Goal: Find specific page/section: Find specific page/section

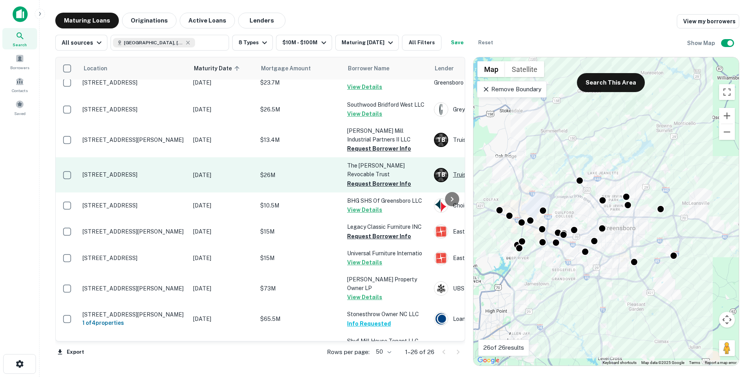
scroll to position [523, 0]
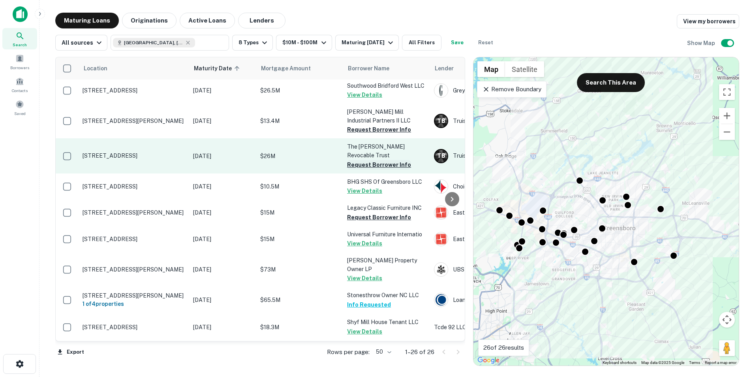
click at [393, 162] on button "Request Borrower Info" at bounding box center [379, 164] width 64 height 9
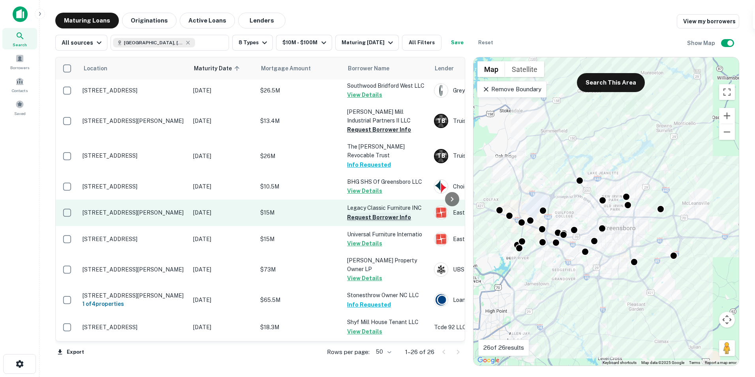
click at [402, 214] on button "Request Borrower Info" at bounding box center [379, 217] width 64 height 9
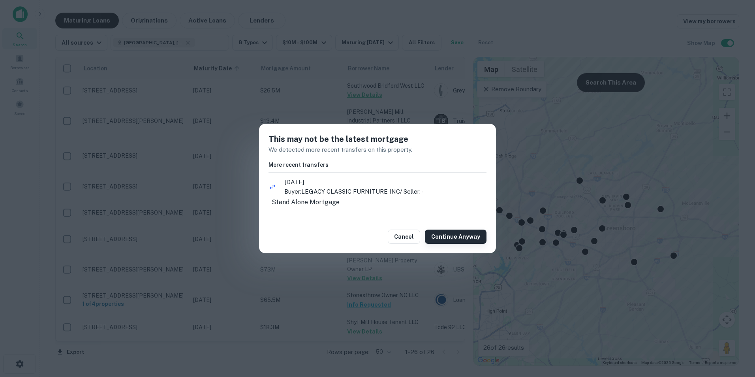
click at [446, 237] on button "Continue Anyway" at bounding box center [456, 237] width 62 height 14
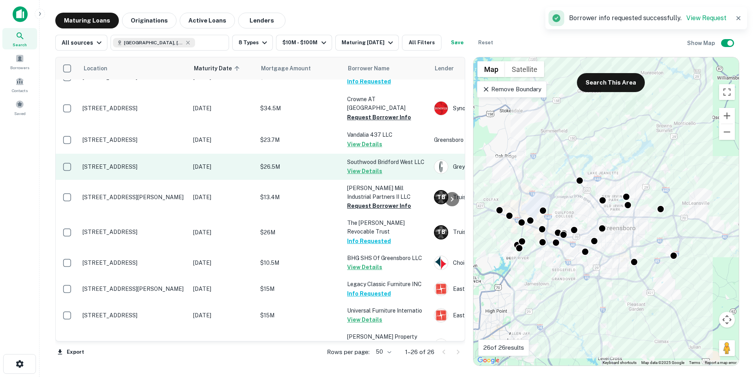
scroll to position [365, 0]
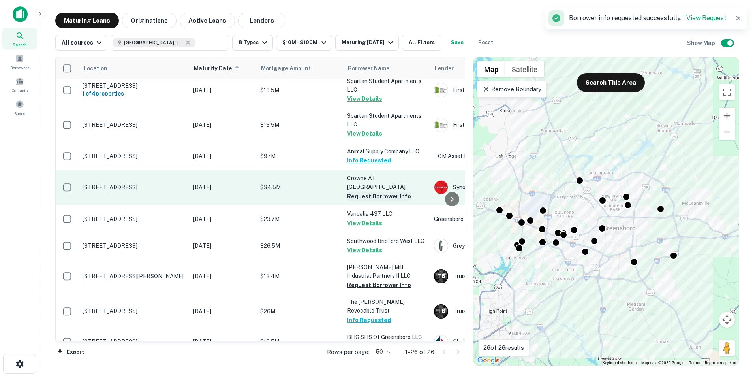
click at [373, 195] on button "Request Borrower Info" at bounding box center [379, 196] width 64 height 9
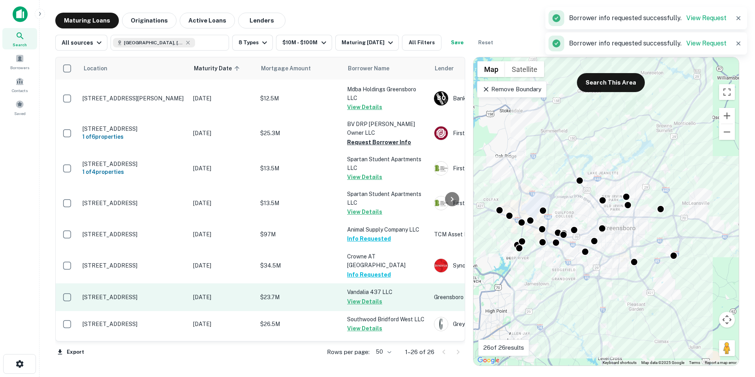
scroll to position [286, 0]
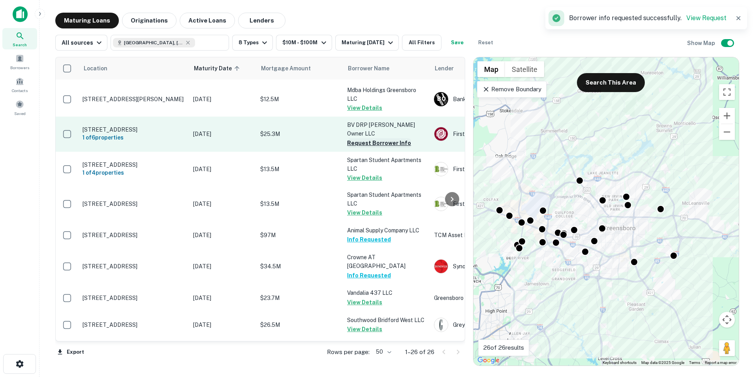
click at [387, 143] on button "Request Borrower Info" at bounding box center [379, 142] width 64 height 9
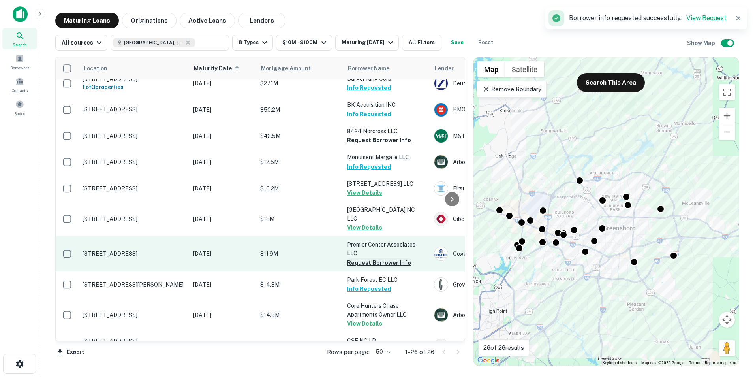
scroll to position [0, 0]
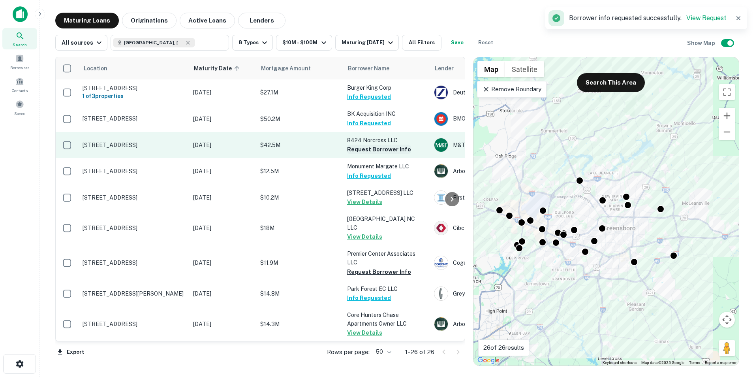
click at [386, 153] on button "Request Borrower Info" at bounding box center [379, 149] width 64 height 9
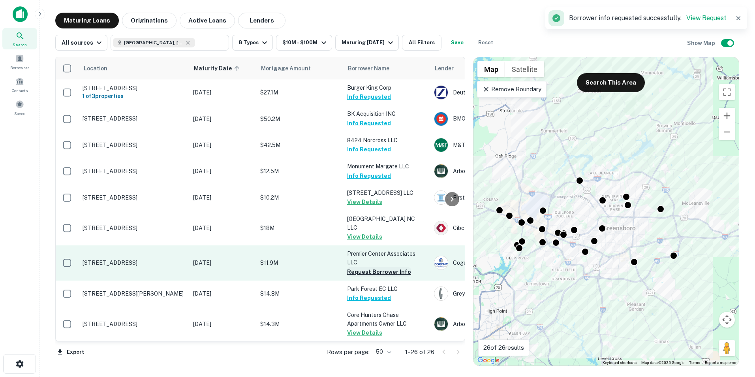
click at [376, 267] on button "Request Borrower Info" at bounding box center [379, 271] width 64 height 9
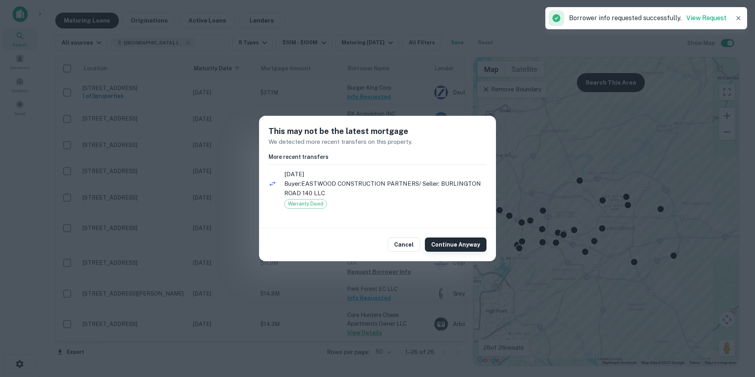
click at [440, 238] on button "Continue Anyway" at bounding box center [456, 244] width 62 height 14
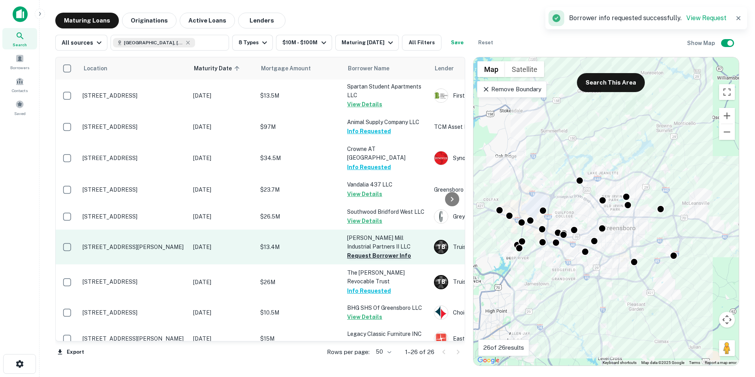
scroll to position [395, 0]
click at [387, 255] on button "Request Borrower Info" at bounding box center [379, 254] width 64 height 9
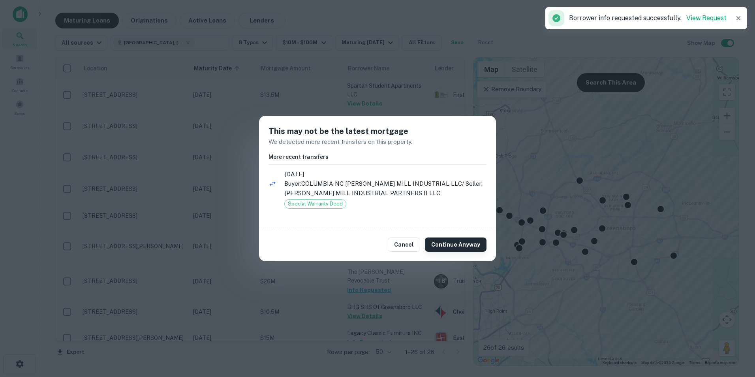
click at [475, 240] on button "Continue Anyway" at bounding box center [456, 244] width 62 height 14
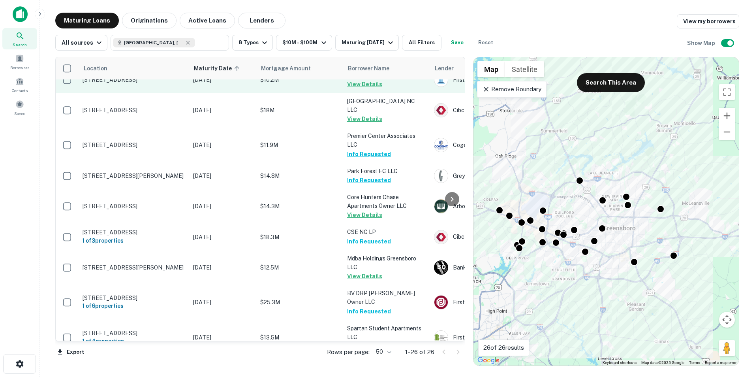
scroll to position [0, 0]
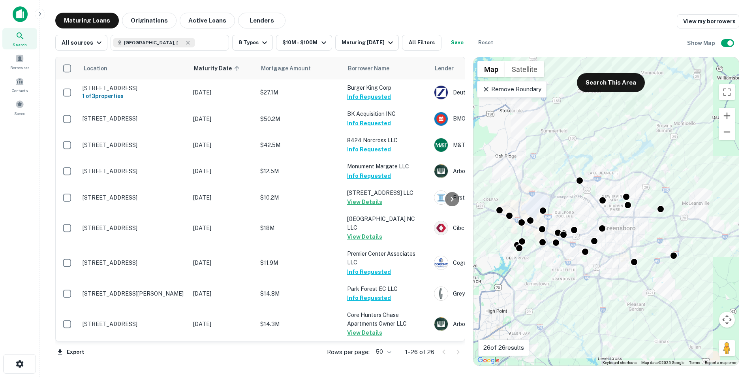
click at [728, 132] on button "Zoom out" at bounding box center [727, 132] width 16 height 16
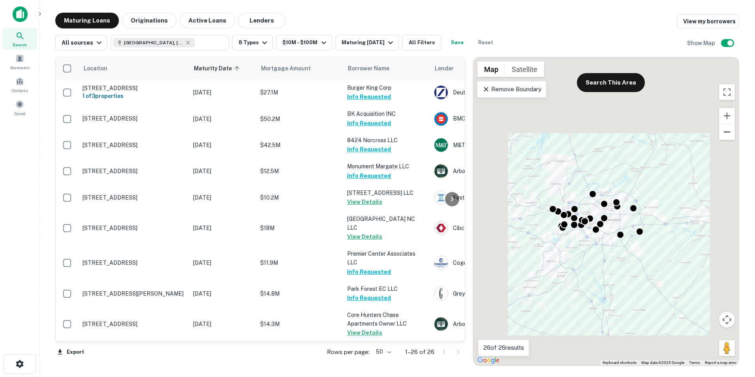
click at [728, 132] on button "Zoom out" at bounding box center [727, 132] width 16 height 16
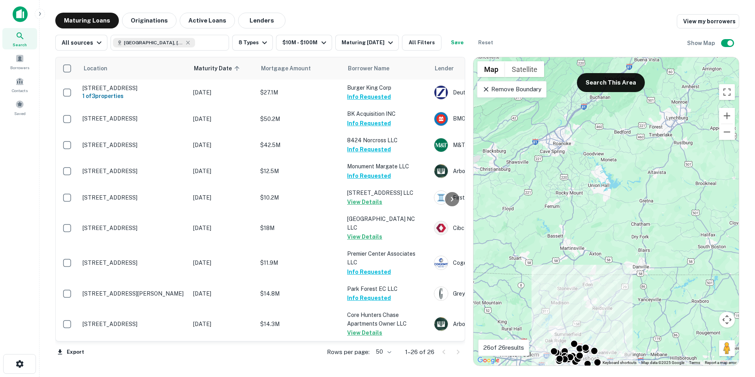
drag, startPoint x: 699, startPoint y: 165, endPoint x: 673, endPoint y: 309, distance: 146.5
click at [673, 309] on div "To activate drag with keyboard, press Alt + Enter. Once in keyboard drag state,…" at bounding box center [607, 211] width 266 height 308
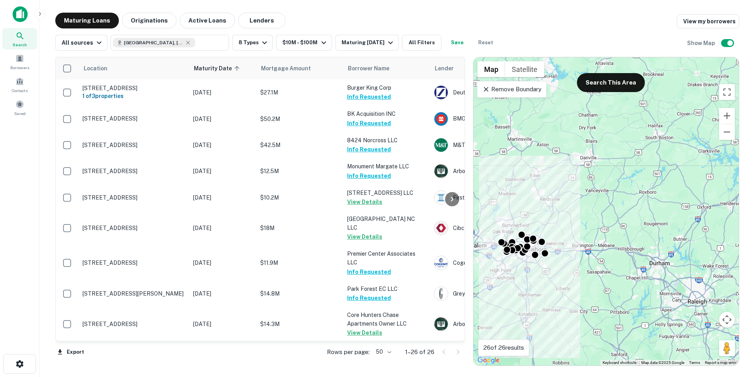
drag, startPoint x: 684, startPoint y: 296, endPoint x: 631, endPoint y: 184, distance: 123.5
click at [631, 184] on div "To activate drag with keyboard, press Alt + Enter. Once in keyboard drag state,…" at bounding box center [607, 211] width 266 height 308
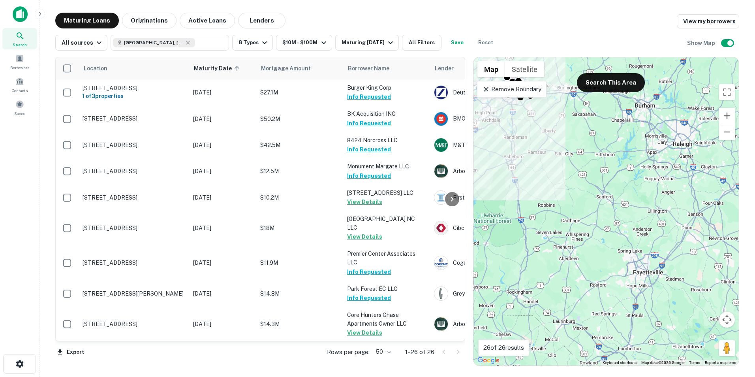
drag, startPoint x: 654, startPoint y: 314, endPoint x: 642, endPoint y: 169, distance: 145.9
click at [642, 169] on div "To activate drag with keyboard, press Alt + Enter. Once in keyboard drag state,…" at bounding box center [607, 211] width 266 height 308
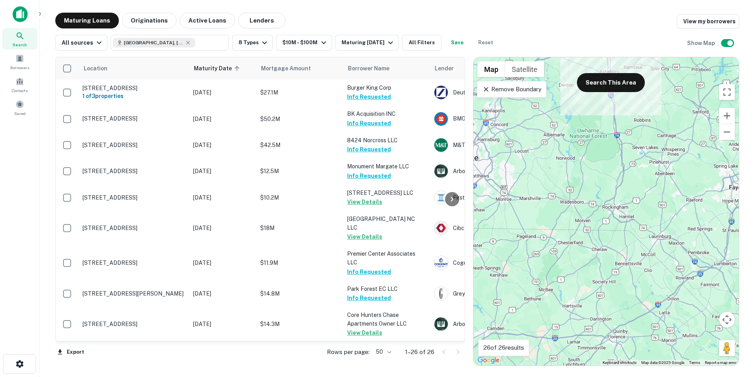
drag, startPoint x: 569, startPoint y: 259, endPoint x: 666, endPoint y: 173, distance: 129.6
click at [666, 173] on div "To activate drag with keyboard, press Alt + Enter. Once in keyboard drag state,…" at bounding box center [607, 211] width 266 height 308
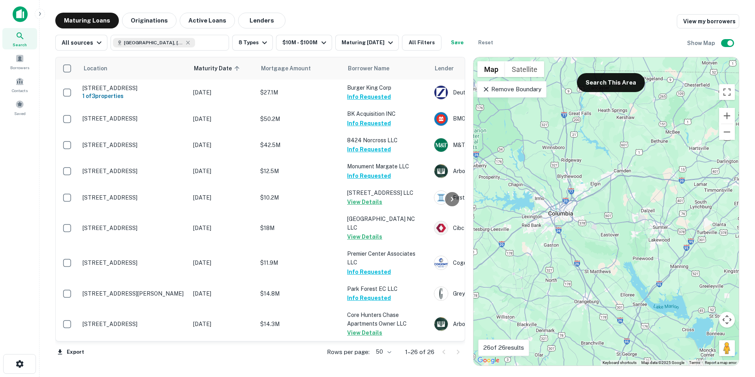
drag, startPoint x: 625, startPoint y: 216, endPoint x: 734, endPoint y: 79, distance: 174.6
click at [734, 79] on div "To activate drag with keyboard, press Alt + Enter. Once in keyboard drag state,…" at bounding box center [607, 211] width 266 height 308
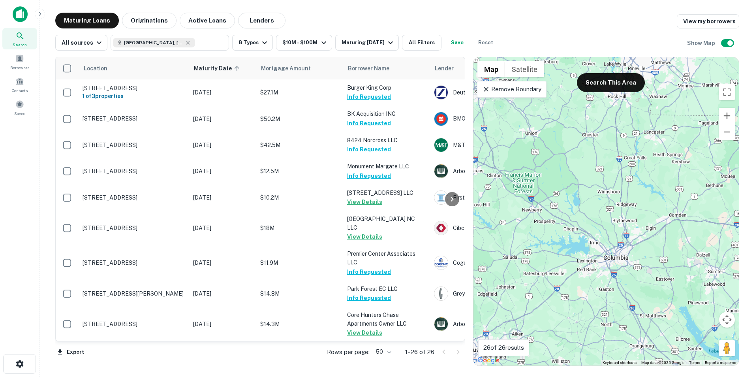
drag, startPoint x: 608, startPoint y: 189, endPoint x: 664, endPoint y: 233, distance: 71.8
click at [664, 233] on div "To activate drag with keyboard, press Alt + Enter. Once in keyboard drag state,…" at bounding box center [607, 211] width 266 height 308
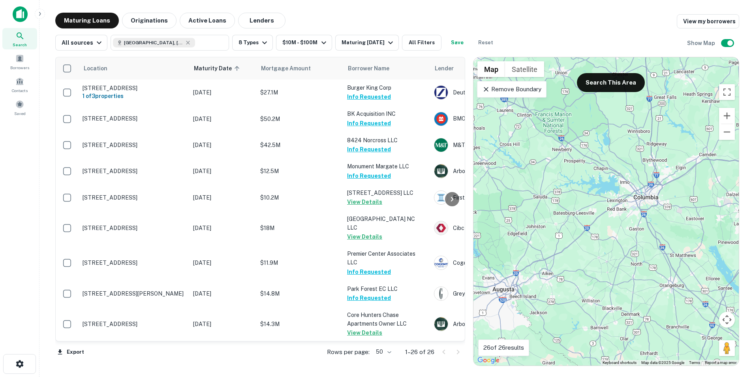
drag, startPoint x: 636, startPoint y: 307, endPoint x: 666, endPoint y: 245, distance: 68.7
click at [666, 245] on div "To activate drag with keyboard, press Alt + Enter. Once in keyboard drag state,…" at bounding box center [607, 211] width 266 height 308
click at [176, 46] on div "[GEOGRAPHIC_DATA], [GEOGRAPHIC_DATA], [GEOGRAPHIC_DATA]" at bounding box center [154, 42] width 82 height 9
type input "**********"
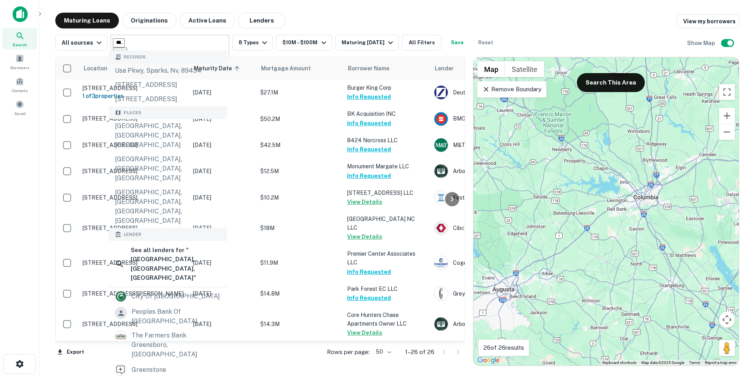
click at [122, 50] on icon "Clear" at bounding box center [120, 52] width 5 height 5
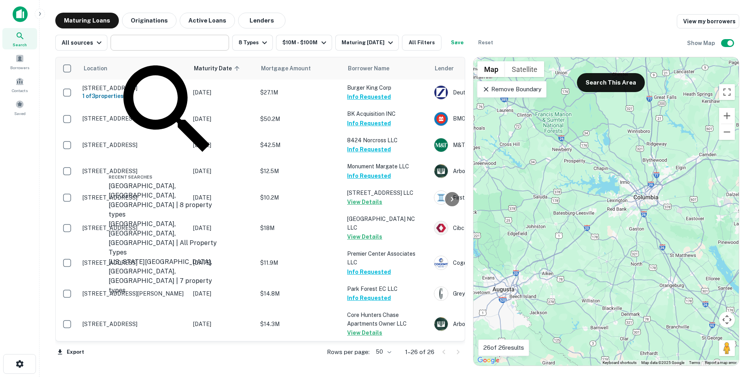
type input "**********"
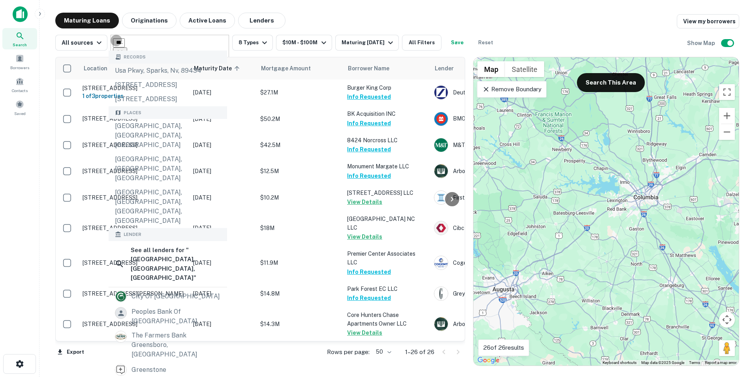
click at [124, 49] on icon "Clear" at bounding box center [120, 53] width 8 height 8
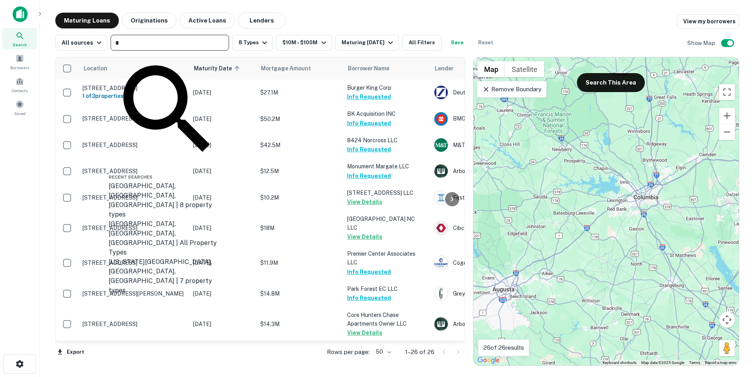
click at [220, 43] on div "* ​" at bounding box center [170, 43] width 119 height 16
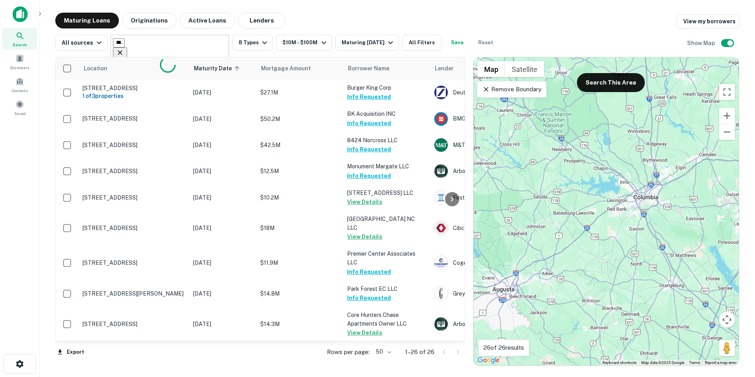
type input "********"
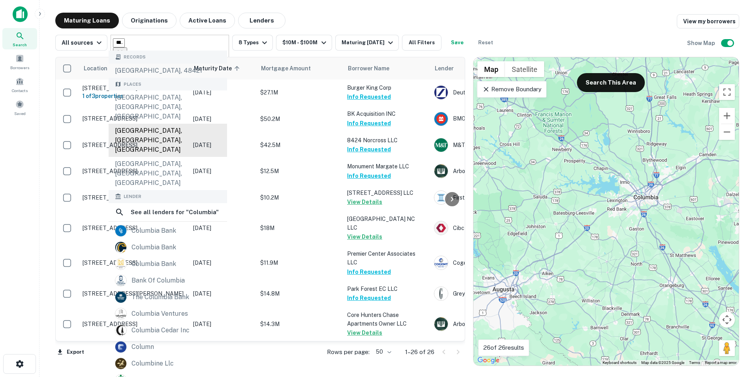
click at [178, 124] on div "[GEOGRAPHIC_DATA], [GEOGRAPHIC_DATA], [GEOGRAPHIC_DATA]" at bounding box center [168, 140] width 119 height 33
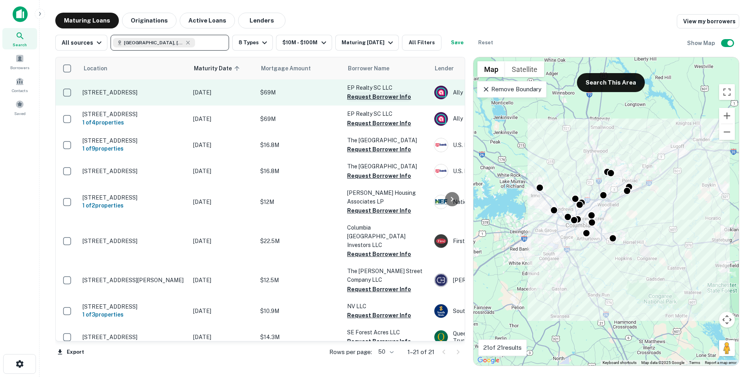
click at [380, 95] on button "Request Borrower Info" at bounding box center [379, 96] width 64 height 9
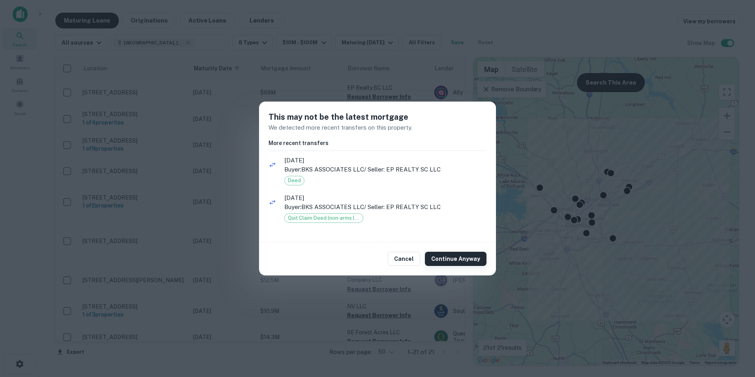
click at [452, 259] on button "Continue Anyway" at bounding box center [456, 259] width 62 height 14
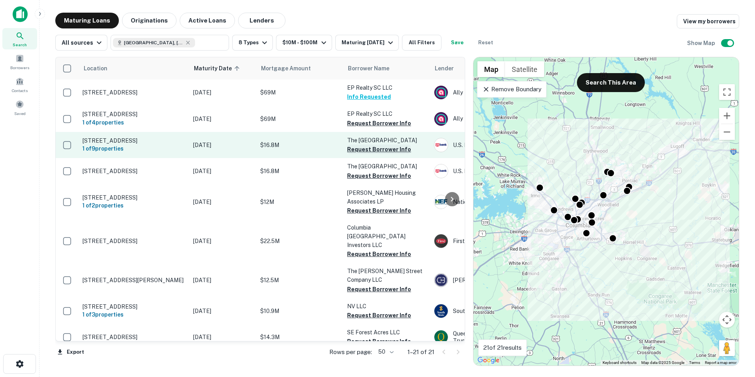
click at [384, 150] on button "Request Borrower Info" at bounding box center [379, 149] width 64 height 9
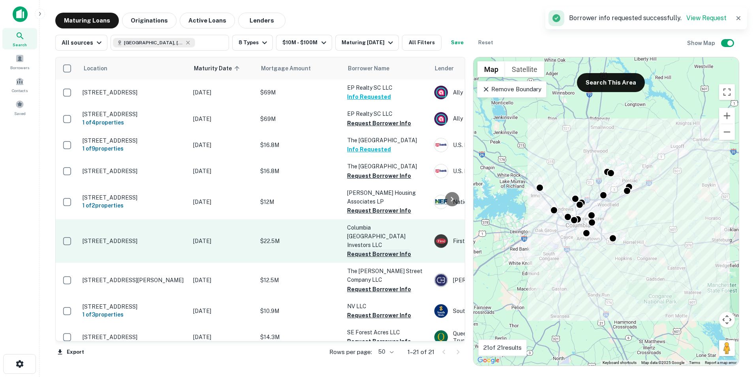
click at [372, 249] on button "Request Borrower Info" at bounding box center [379, 253] width 64 height 9
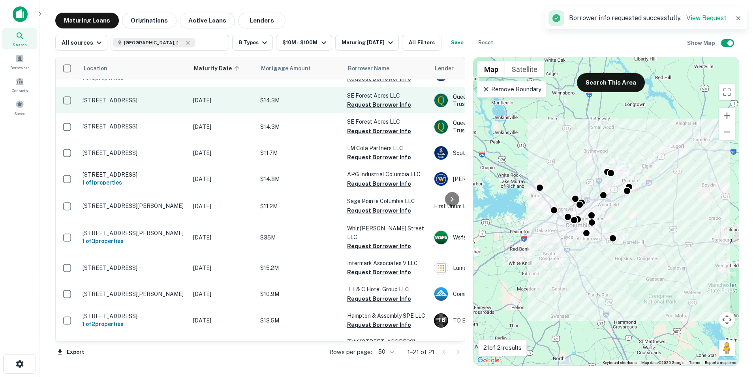
scroll to position [237, 0]
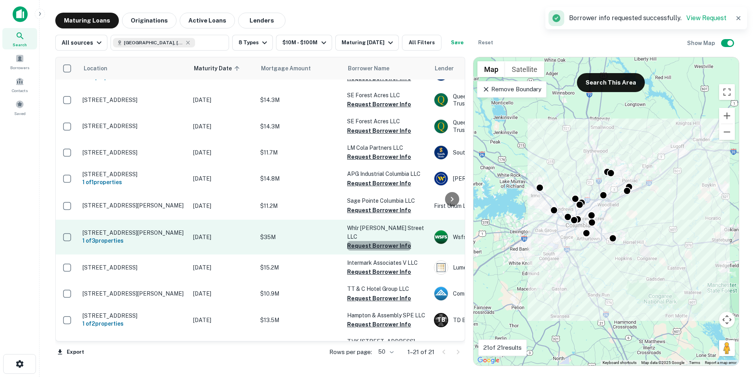
click at [379, 241] on button "Request Borrower Info" at bounding box center [379, 245] width 64 height 9
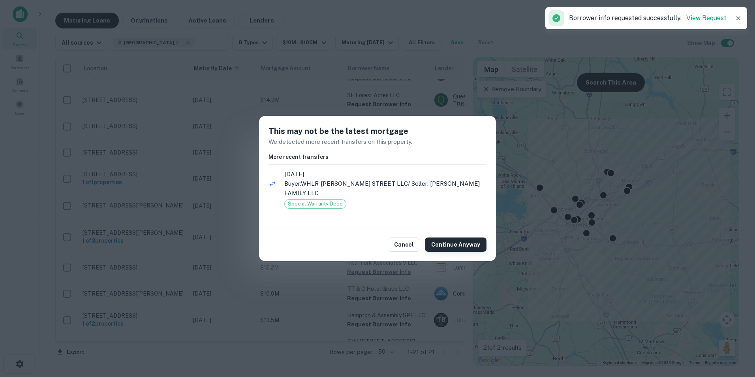
click at [440, 237] on button "Continue Anyway" at bounding box center [456, 244] width 62 height 14
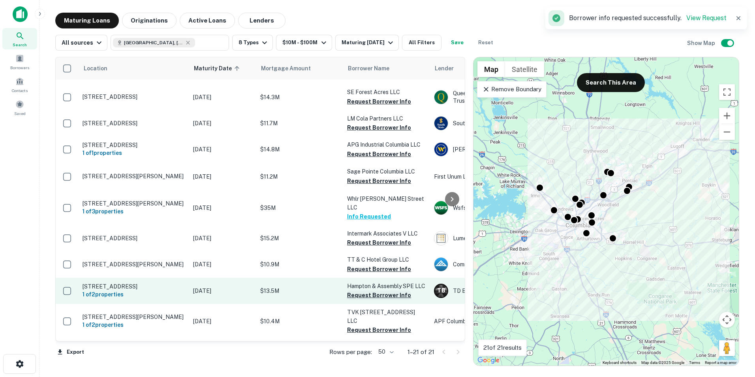
scroll to position [333, 0]
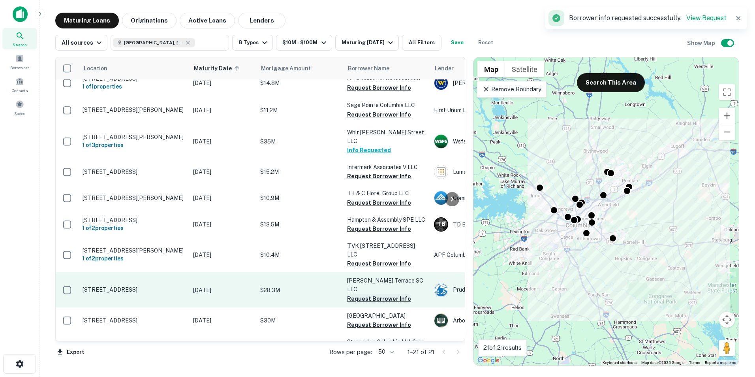
click at [399, 294] on button "Request Borrower Info" at bounding box center [379, 298] width 64 height 9
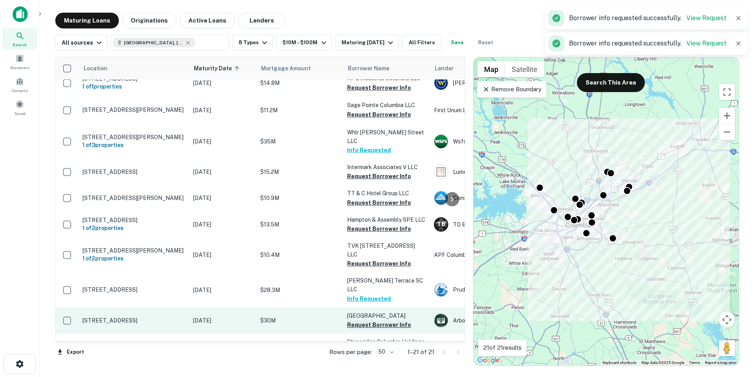
click at [386, 320] on button "Request Borrower Info" at bounding box center [379, 324] width 64 height 9
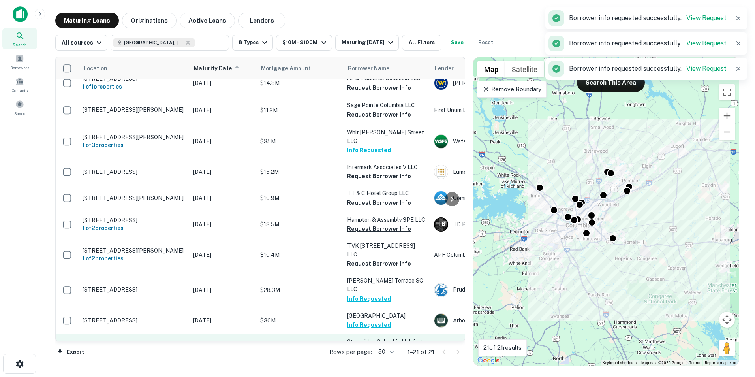
click at [375, 355] on button "Request Borrower Info" at bounding box center [379, 359] width 64 height 9
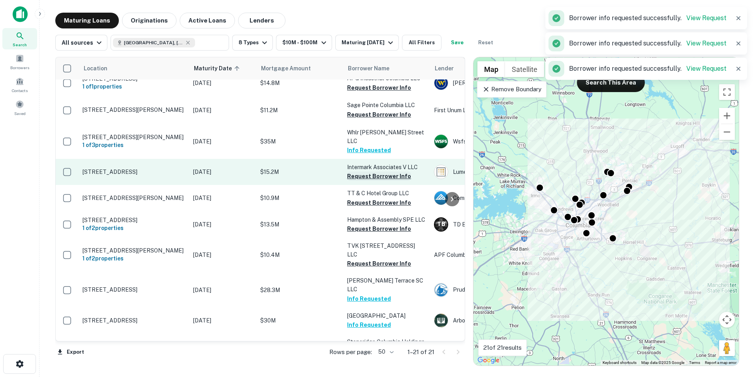
click at [382, 171] on button "Request Borrower Info" at bounding box center [379, 175] width 64 height 9
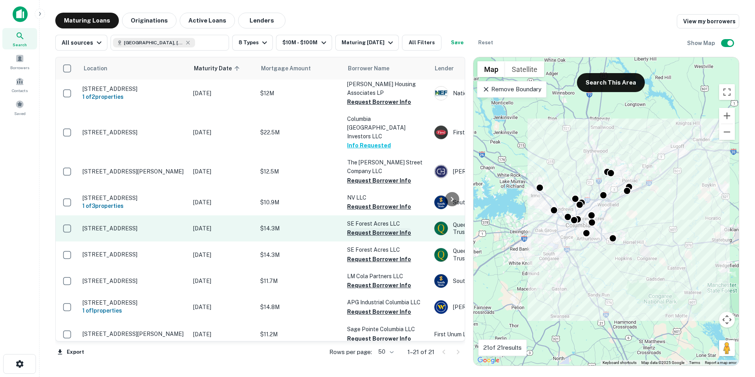
scroll to position [119, 0]
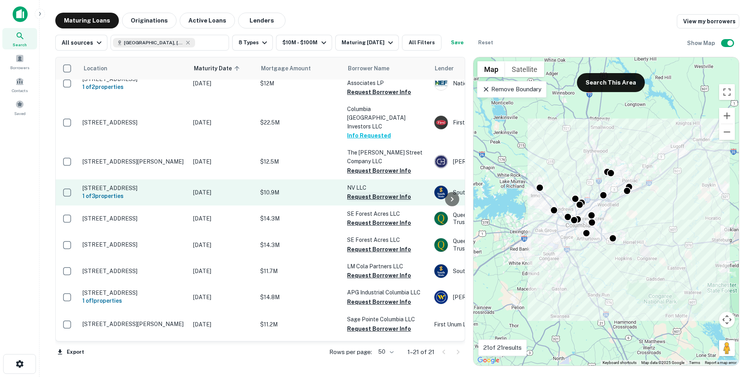
click at [379, 192] on button "Request Borrower Info" at bounding box center [379, 196] width 64 height 9
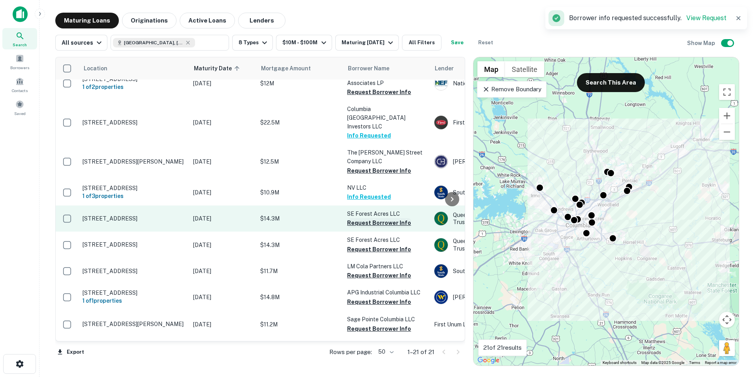
click at [390, 218] on button "Request Borrower Info" at bounding box center [379, 222] width 64 height 9
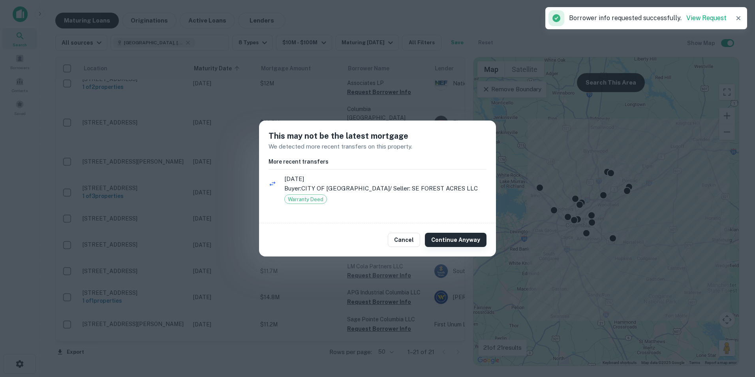
click at [463, 237] on button "Continue Anyway" at bounding box center [456, 240] width 62 height 14
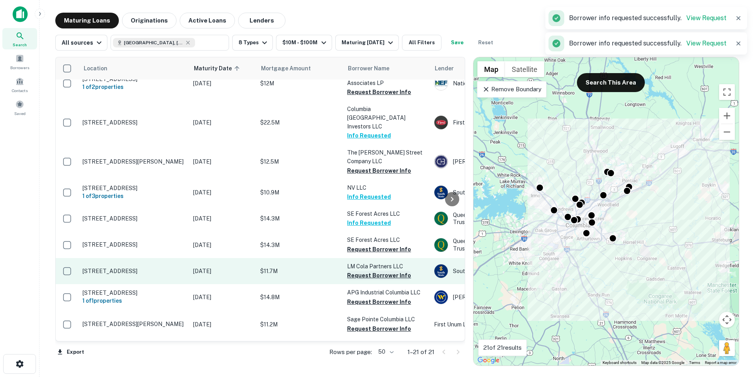
click at [382, 271] on button "Request Borrower Info" at bounding box center [379, 275] width 64 height 9
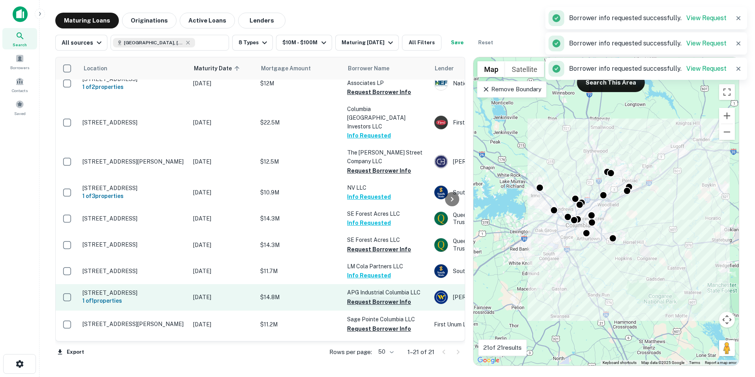
click at [394, 297] on button "Request Borrower Info" at bounding box center [379, 301] width 64 height 9
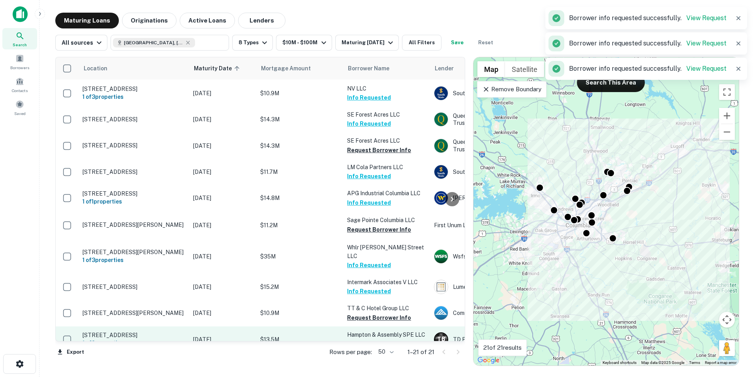
scroll to position [237, 0]
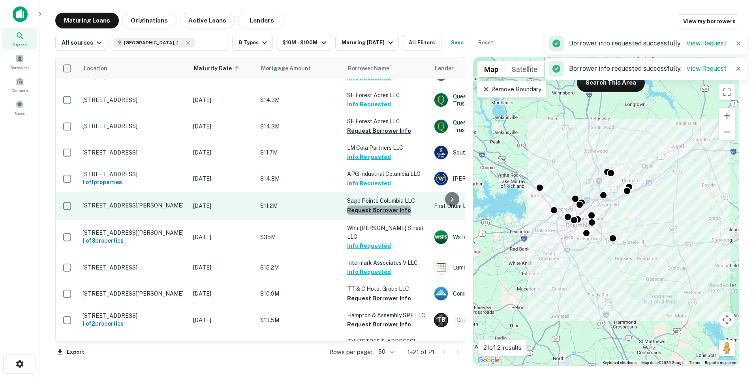
click at [399, 205] on button "Request Borrower Info" at bounding box center [379, 209] width 64 height 9
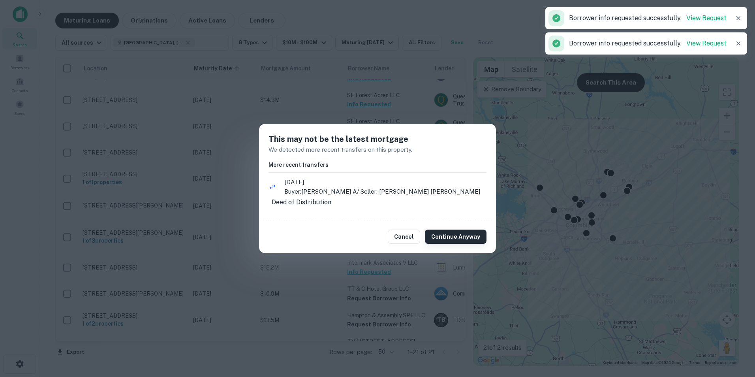
click at [466, 238] on button "Continue Anyway" at bounding box center [456, 237] width 62 height 14
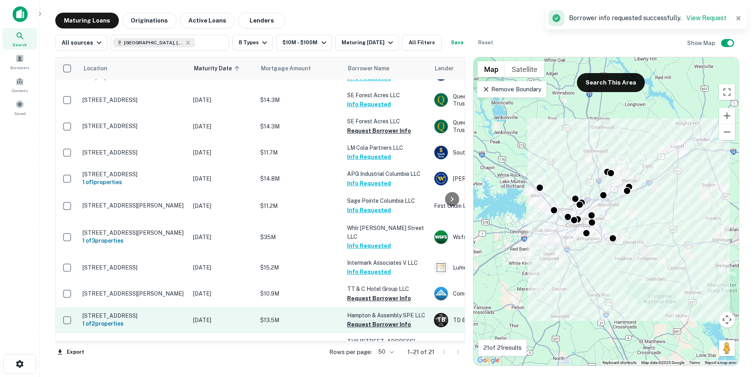
click at [392, 320] on button "Request Borrower Info" at bounding box center [379, 324] width 64 height 9
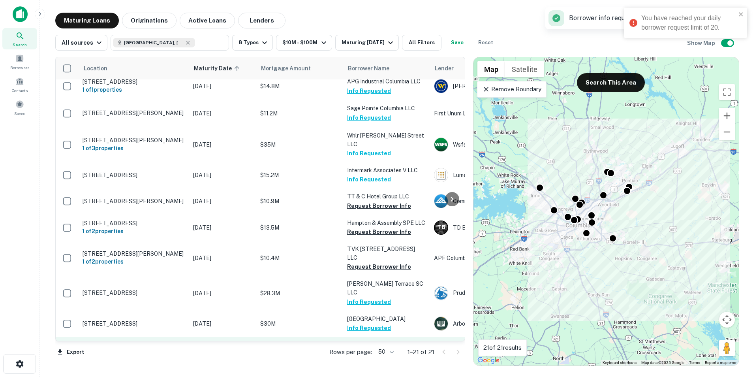
scroll to position [333, 0]
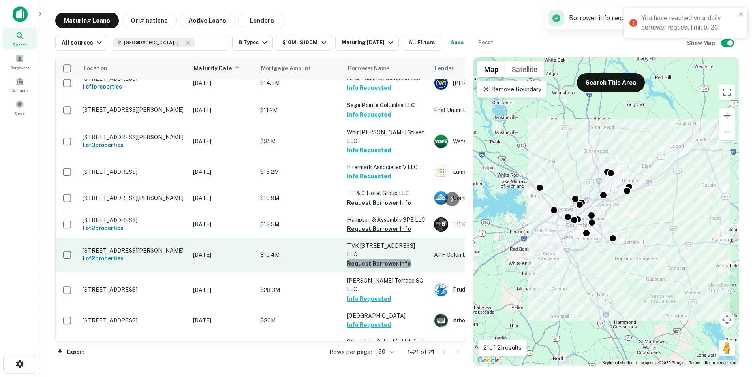
click at [392, 259] on button "Request Borrower Info" at bounding box center [379, 263] width 64 height 9
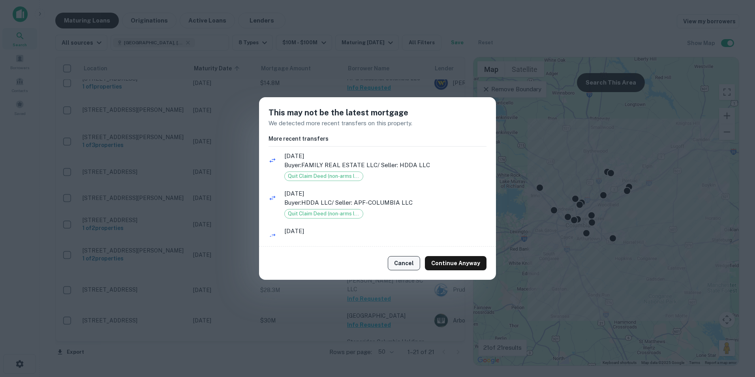
click at [408, 266] on button "Cancel" at bounding box center [404, 263] width 32 height 14
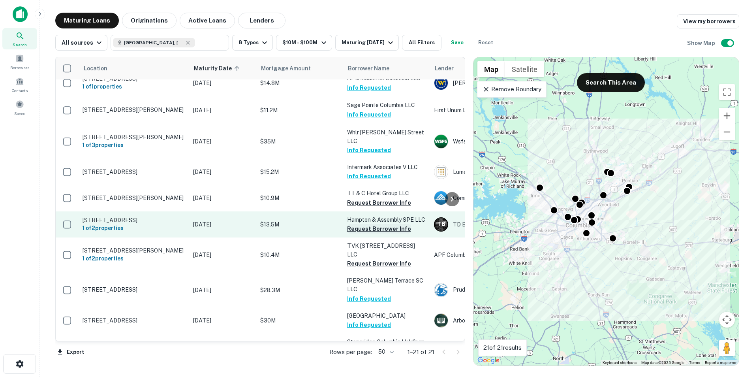
click at [383, 224] on button "Request Borrower Info" at bounding box center [379, 228] width 64 height 9
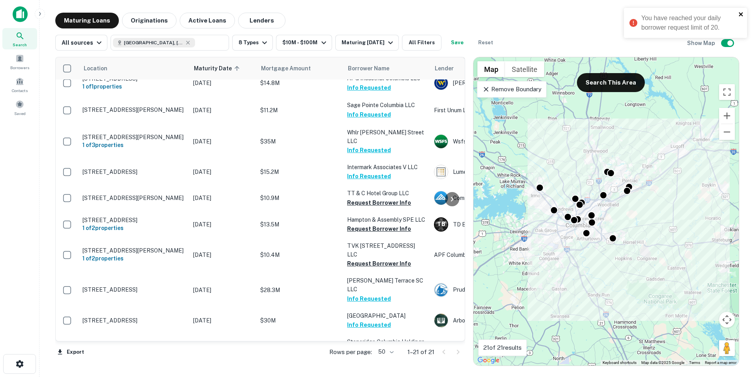
click at [739, 11] on icon "close" at bounding box center [742, 14] width 6 height 6
